Goal: Download file/media

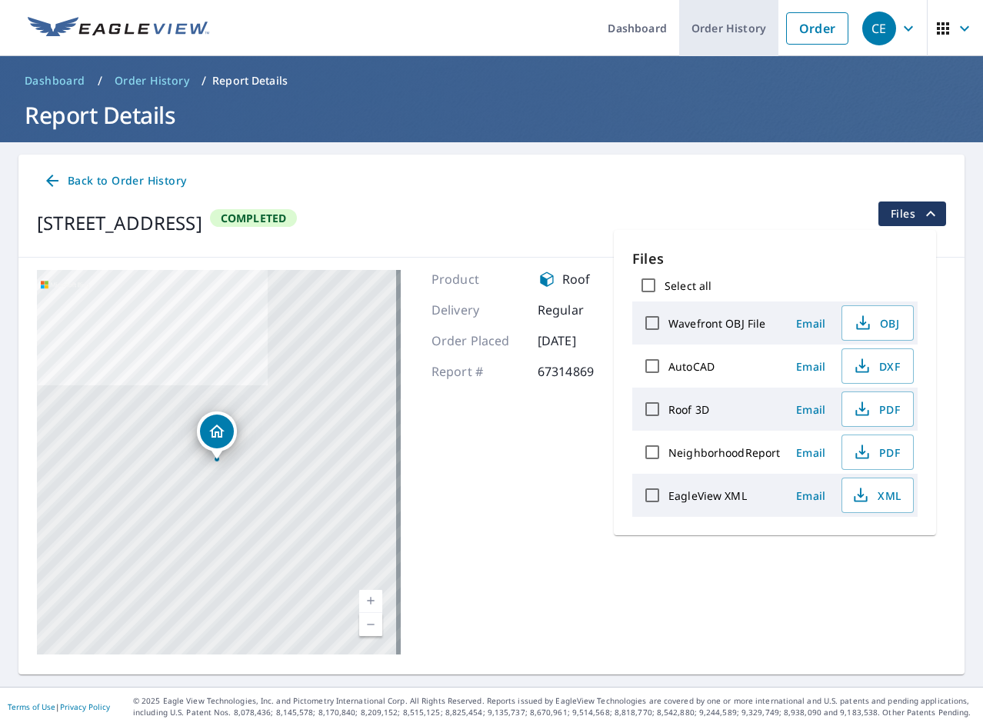
click at [739, 34] on link "Order History" at bounding box center [728, 28] width 99 height 56
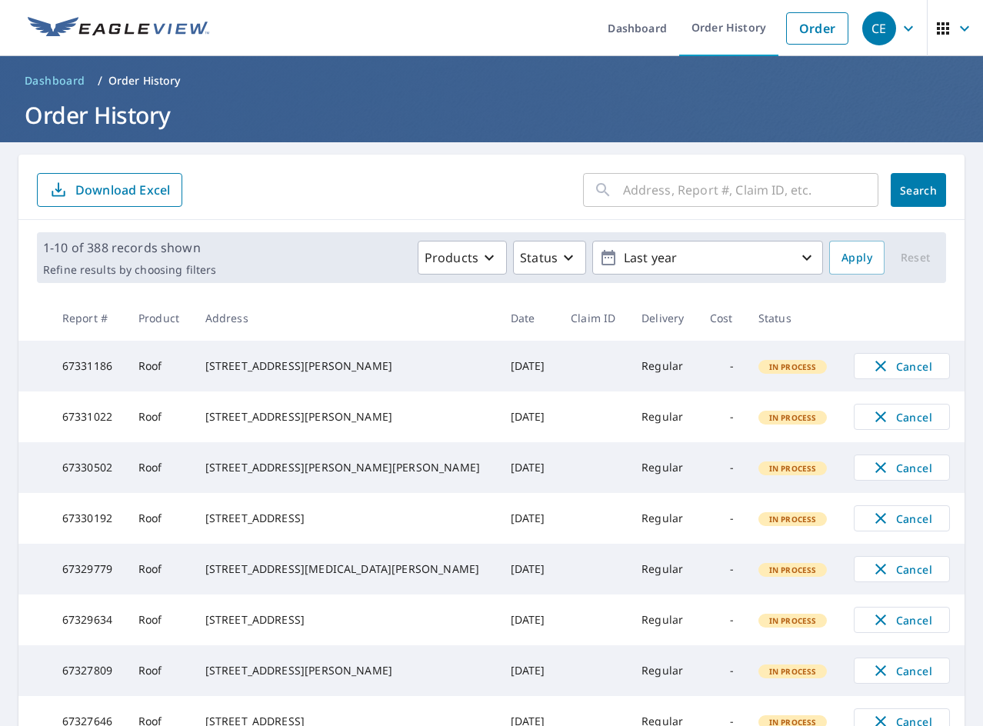
click at [651, 198] on input "text" at bounding box center [750, 189] width 255 height 43
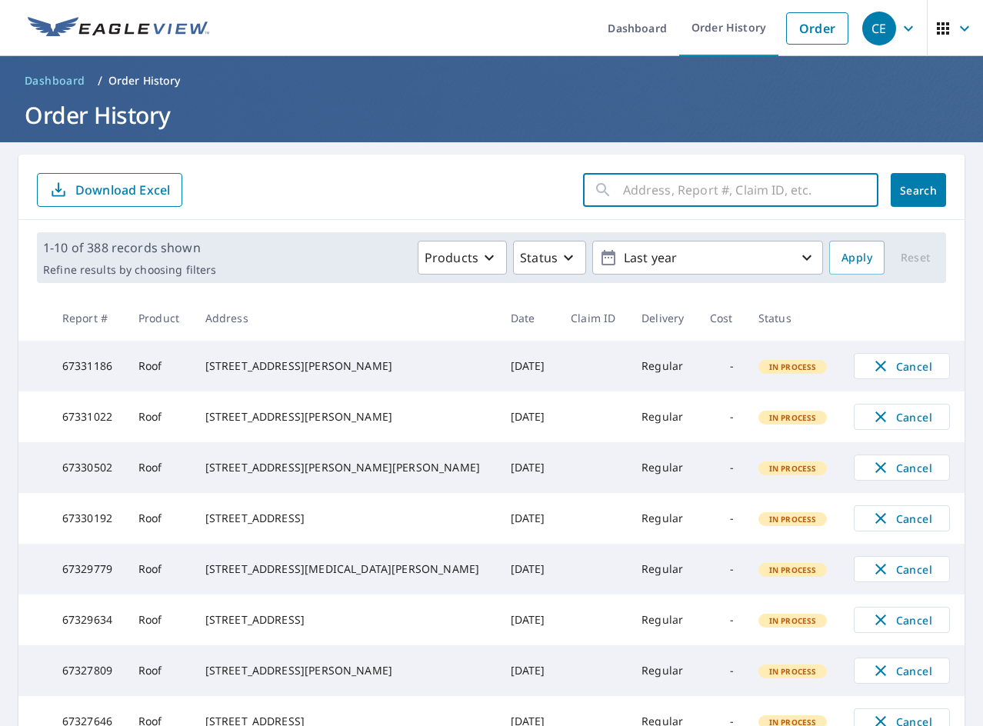
paste input "1003 [GEOGRAPHIC_DATA]"
type input "1003 [GEOGRAPHIC_DATA]"
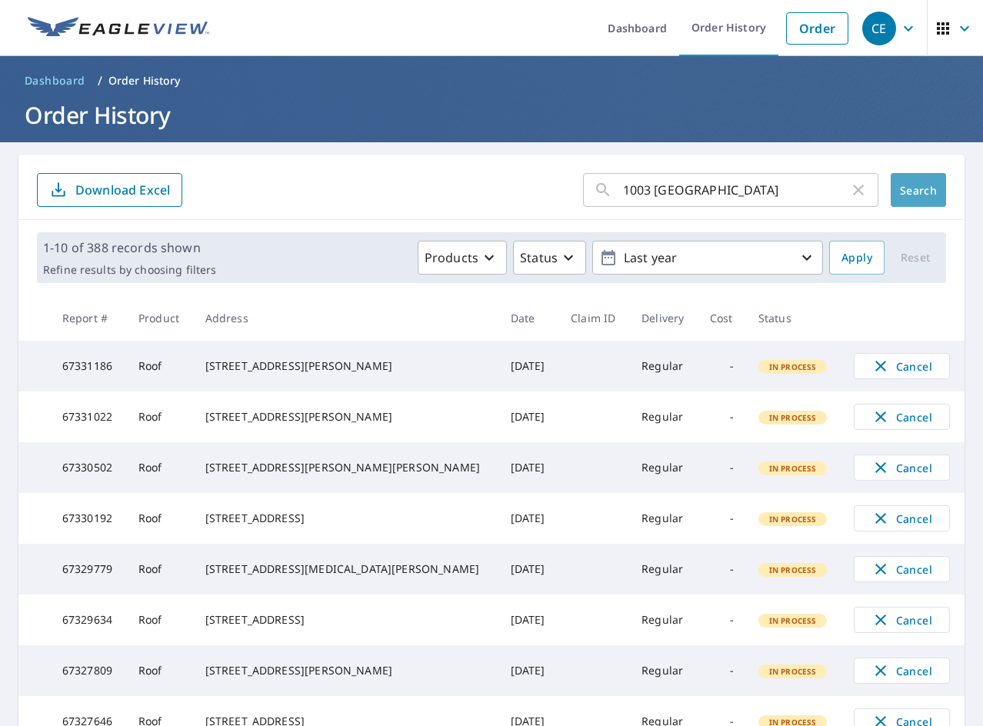
click at [890, 185] on button "Search" at bounding box center [917, 190] width 55 height 34
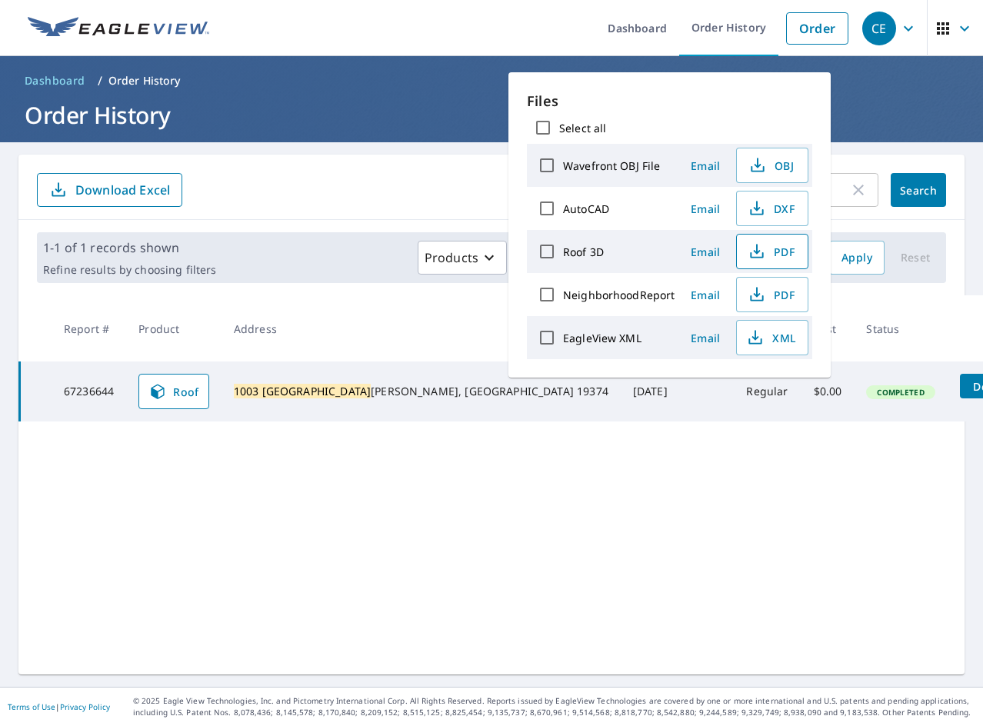
click at [756, 247] on icon "button" at bounding box center [756, 251] width 18 height 18
click at [760, 328] on button "XML" at bounding box center [772, 337] width 72 height 35
